Goal: Task Accomplishment & Management: Use online tool/utility

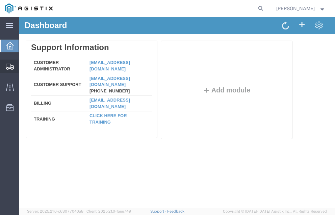
click at [0, 0] on span "Shipment Manager" at bounding box center [0, 0] width 0 height 0
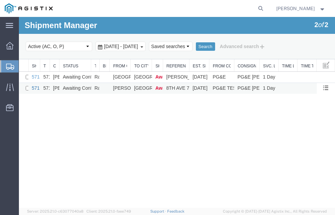
click at [36, 87] on link "57139037" at bounding box center [42, 87] width 21 height 5
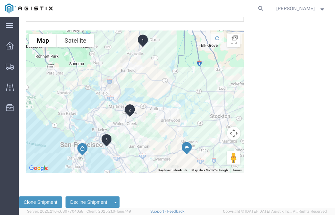
scroll to position [2000, 0]
click link "Confirm"
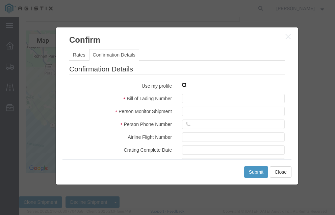
click input "checkbox"
checkbox input "true"
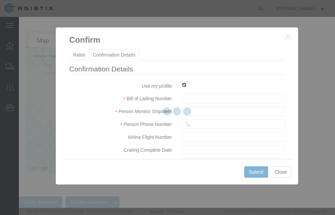
type input "Neil Coehlo"
type input "559-217-7289"
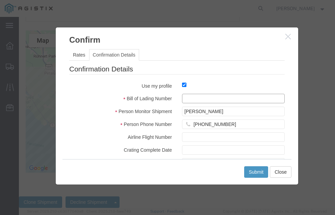
click input "text"
type input "57139037"
click button "Submit"
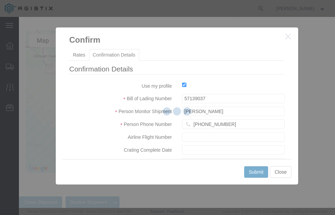
scroll to position [0, 0]
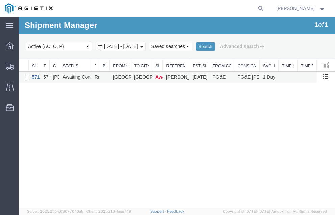
click at [35, 77] on link "57143293" at bounding box center [42, 76] width 21 height 5
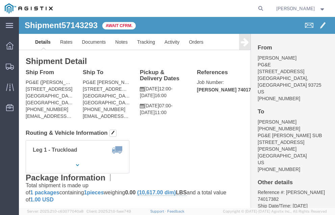
click div "Shipment Detail Ship From PG&E (Jose Quezada) 2141 S Orange Ave Fresno, CA 9372…"
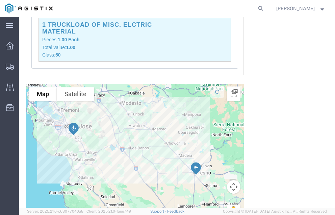
scroll to position [783, 0]
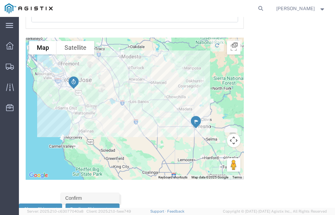
click link "Confirm"
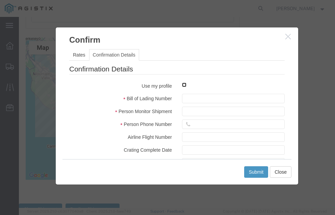
click input "checkbox"
checkbox input "true"
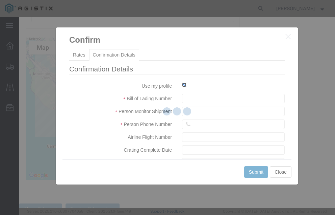
type input "Neil Coehlo"
type input "559-217-7289"
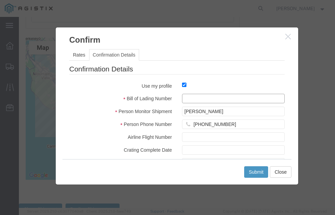
click input "text"
type input "57143293"
click button "Submit"
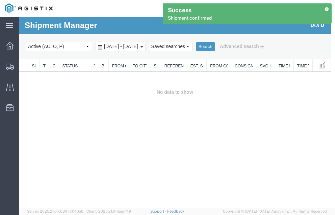
scroll to position [0, 0]
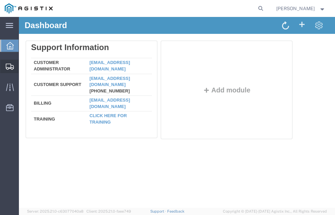
click at [0, 0] on span "Shipment Manager" at bounding box center [0, 0] width 0 height 0
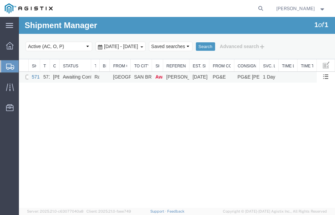
click at [35, 76] on link "57143521" at bounding box center [42, 76] width 21 height 5
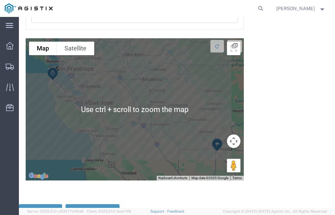
scroll to position [775, 0]
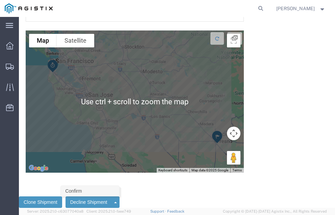
click link "Confirm"
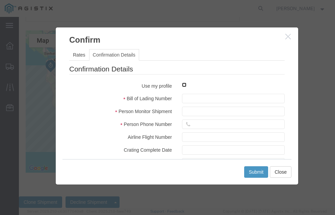
click input "checkbox"
checkbox input "true"
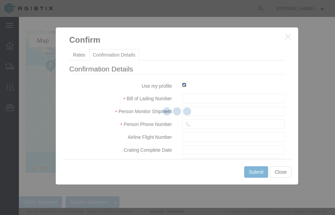
type input "Neil Coehlo"
type input "559-217-7289"
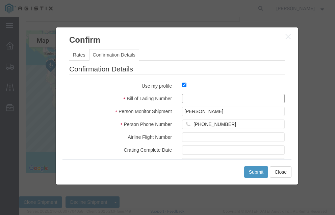
click input "text"
type input "57143521"
click button "Submit"
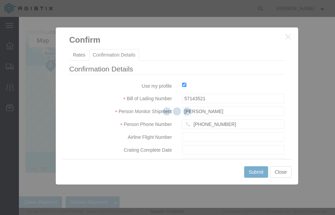
scroll to position [0, 0]
